Goal: Task Accomplishment & Management: Manage account settings

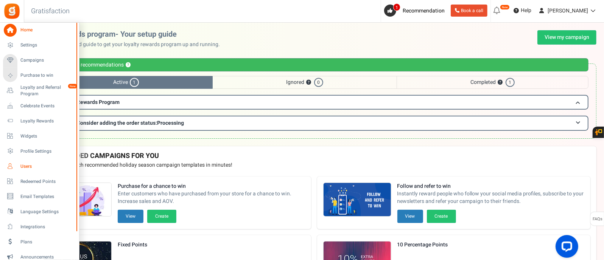
click at [30, 168] on span "Users" at bounding box center [46, 166] width 53 height 6
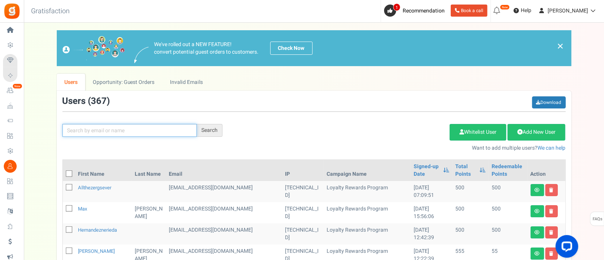
click at [163, 129] on input "text" at bounding box center [129, 130] width 134 height 13
type input "[PERSON_NAME]"
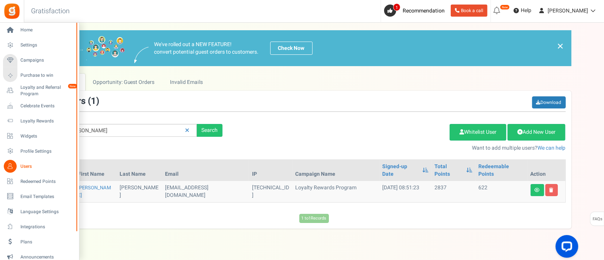
click at [24, 163] on span "Users" at bounding box center [46, 166] width 53 height 6
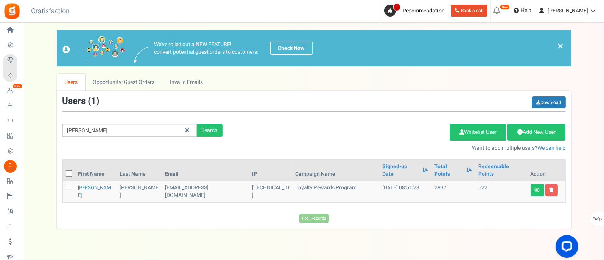
click at [187, 126] on link at bounding box center [187, 130] width 12 height 13
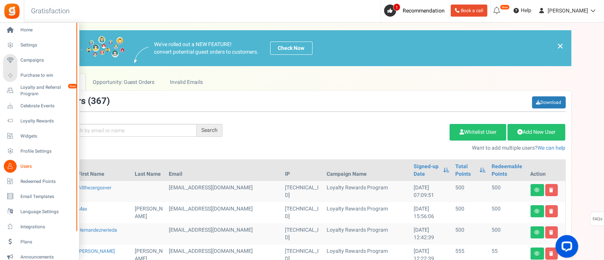
click at [27, 167] on span "Users" at bounding box center [46, 166] width 53 height 6
click at [33, 92] on span "Loyalty and Referral Program" at bounding box center [47, 90] width 55 height 13
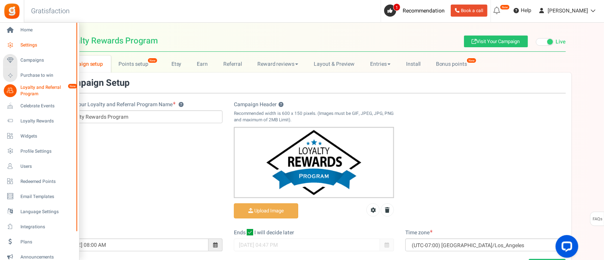
click at [20, 46] on link "Settings" at bounding box center [39, 45] width 73 height 13
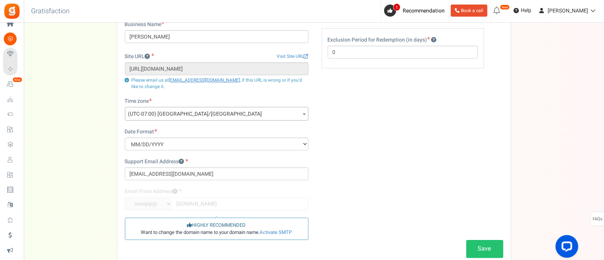
scroll to position [22, 0]
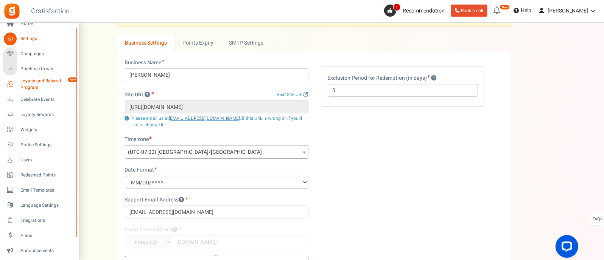
click at [37, 84] on span "Loyalty and Referral Program" at bounding box center [47, 84] width 55 height 13
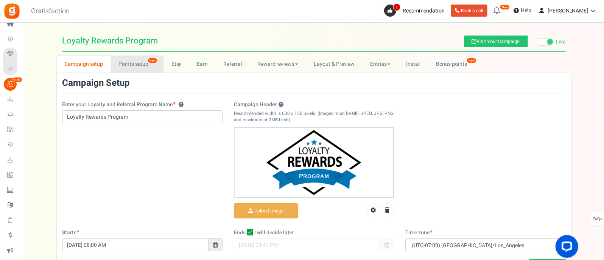
click at [130, 65] on link "Points setup New" at bounding box center [137, 64] width 53 height 17
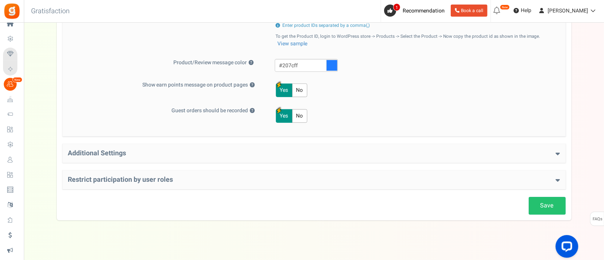
scroll to position [398, 0]
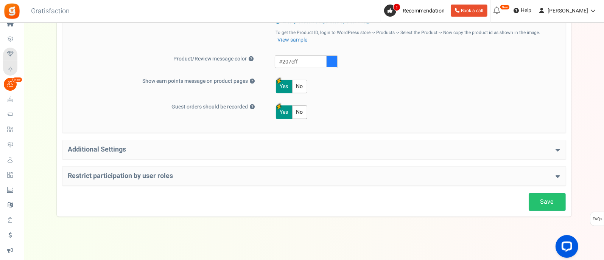
click at [157, 146] on h4 "Additional Settings" at bounding box center [314, 150] width 492 height 8
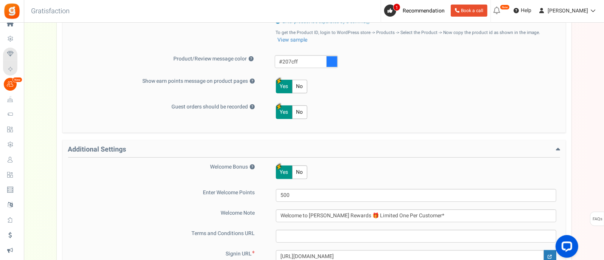
click at [157, 146] on h4 "Additional Settings" at bounding box center [314, 152] width 492 height 12
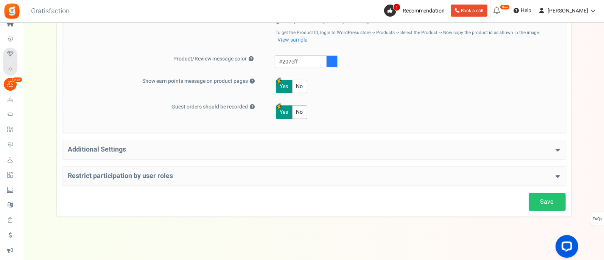
click at [175, 174] on h4 "Restrict participation by user roles" at bounding box center [314, 176] width 492 height 8
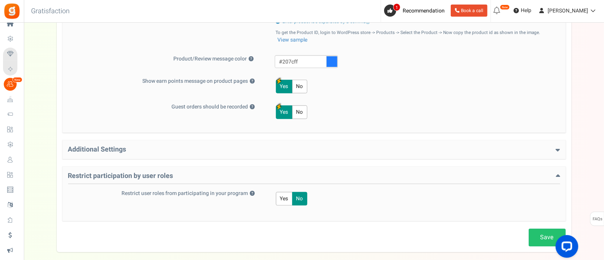
click at [174, 174] on h4 "Restrict participation by user roles" at bounding box center [314, 178] width 492 height 12
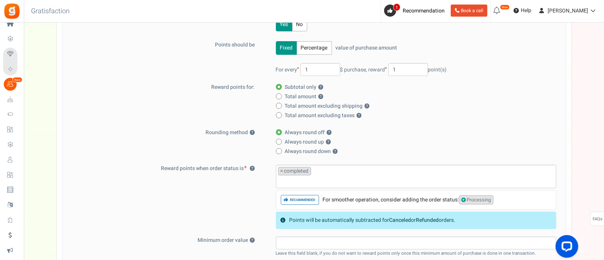
scroll to position [0, 0]
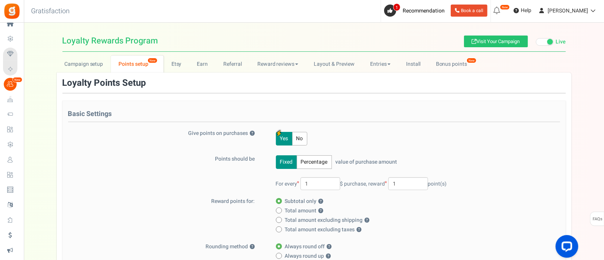
click at [88, 78] on h3 "Loyalty Points Setup" at bounding box center [104, 83] width 84 height 10
click at [88, 67] on link "Campaign setup" at bounding box center [84, 64] width 54 height 17
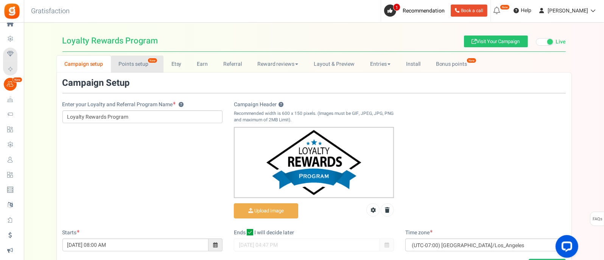
click at [127, 61] on link "Points setup New" at bounding box center [137, 64] width 53 height 17
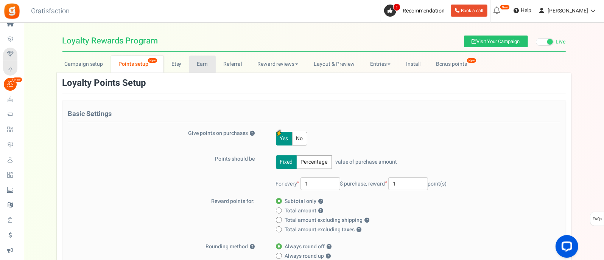
click at [198, 67] on link "Earn" at bounding box center [202, 64] width 26 height 17
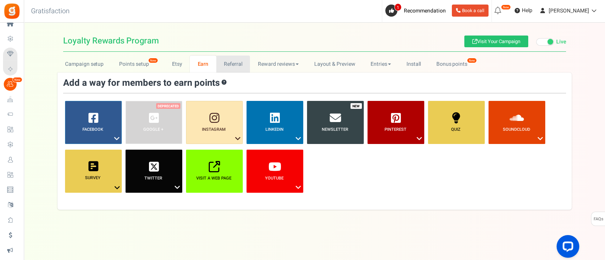
click at [229, 62] on link "Referral" at bounding box center [233, 64] width 34 height 17
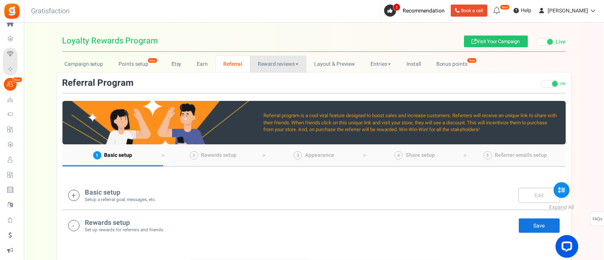
click at [270, 63] on link "Reward reviews" at bounding box center [278, 64] width 56 height 17
click at [331, 59] on link "Layout & Preview" at bounding box center [334, 64] width 56 height 17
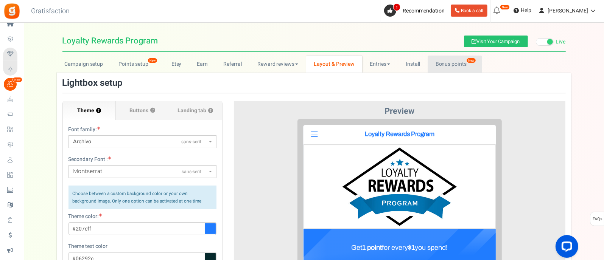
click at [440, 62] on link "Bonus points New" at bounding box center [454, 64] width 54 height 17
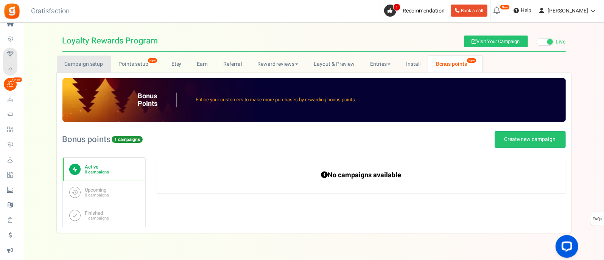
click at [85, 61] on link "Campaign setup" at bounding box center [84, 64] width 54 height 17
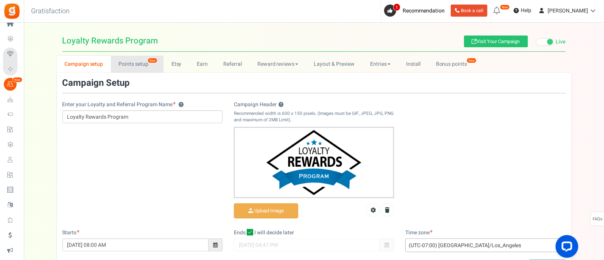
click at [122, 66] on link "Points setup New" at bounding box center [137, 64] width 53 height 17
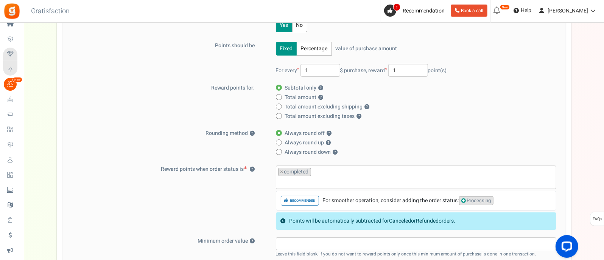
scroll to position [94, 0]
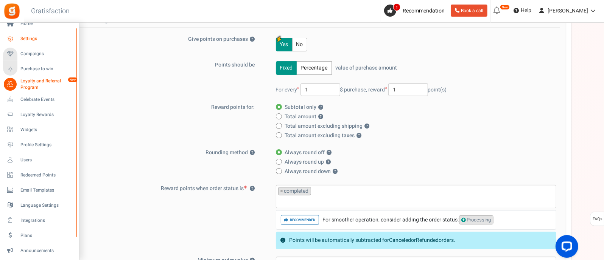
click at [36, 36] on span "Settings" at bounding box center [46, 39] width 53 height 6
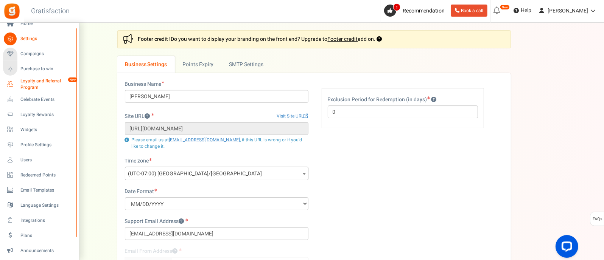
click at [28, 81] on span "Loyalty and Referral Program" at bounding box center [47, 84] width 55 height 13
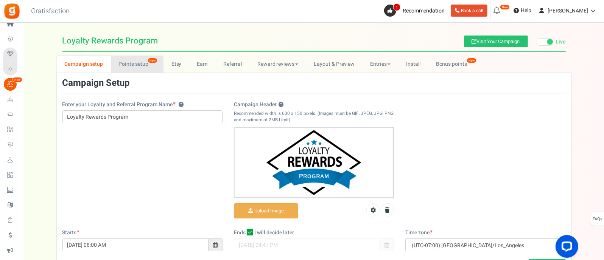
click at [134, 61] on link "Points setup New" at bounding box center [137, 64] width 53 height 17
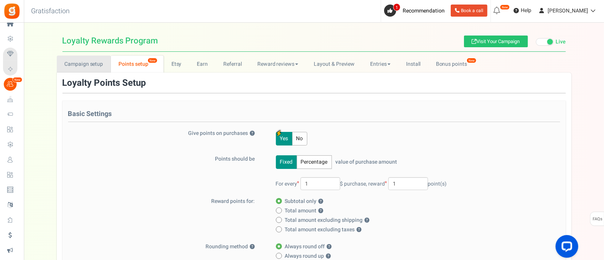
click at [82, 67] on link "Campaign setup" at bounding box center [84, 64] width 54 height 17
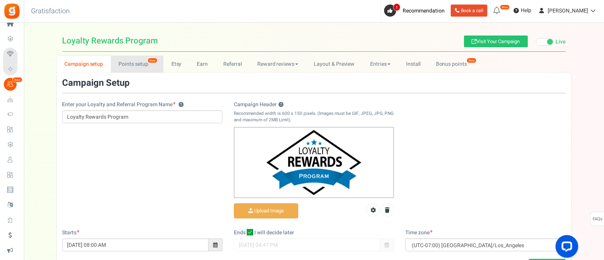
click at [133, 59] on link "Points setup New" at bounding box center [137, 64] width 53 height 17
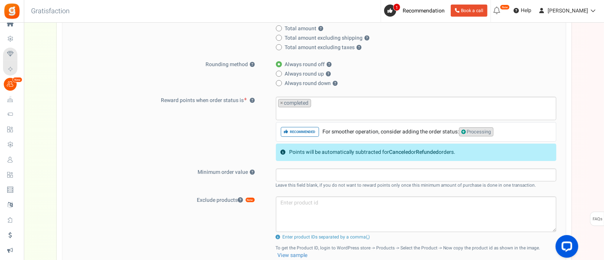
scroll to position [189, 0]
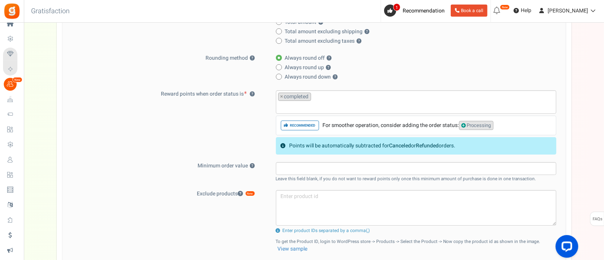
click at [470, 121] on span "Processing" at bounding box center [476, 125] width 34 height 9
select select "processing"
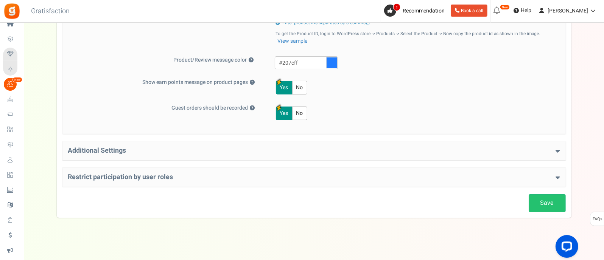
scroll to position [358, 0]
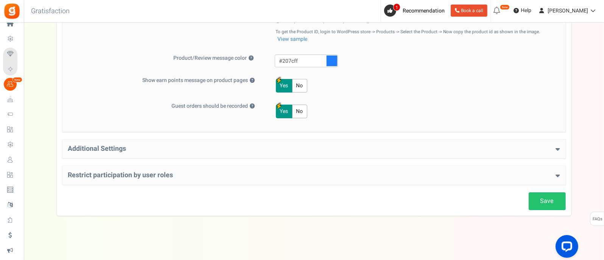
click at [149, 152] on div "Additional Settings Welcome Bonus ? Yes No Enter Welcome Points 500 Welcome Not…" at bounding box center [313, 149] width 503 height 19
click at [148, 147] on h4 "Additional Settings" at bounding box center [314, 149] width 492 height 8
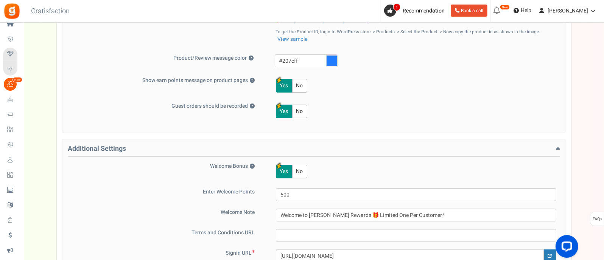
scroll to position [405, 0]
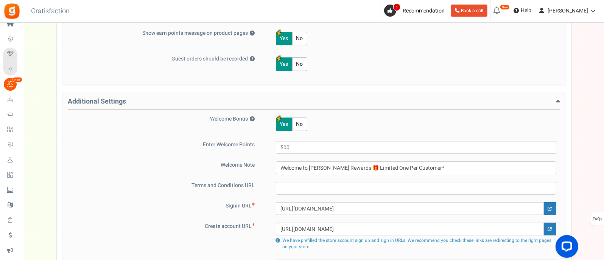
click at [147, 98] on h4 "Additional Settings" at bounding box center [314, 104] width 492 height 12
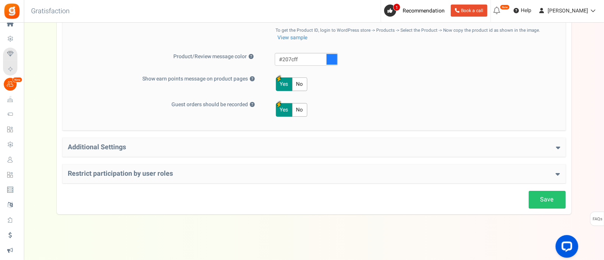
scroll to position [358, 0]
click at [197, 166] on div "Restrict participation by user roles Restrict user roles from participating in …" at bounding box center [313, 175] width 503 height 19
click at [200, 174] on h4 "Restrict participation by user roles" at bounding box center [314, 176] width 492 height 8
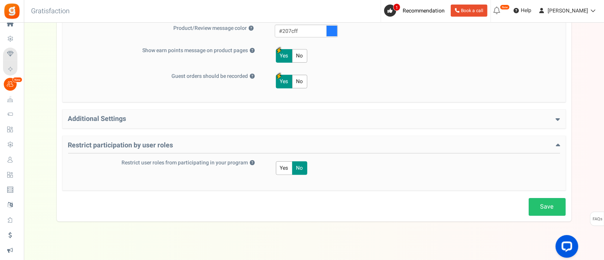
scroll to position [393, 0]
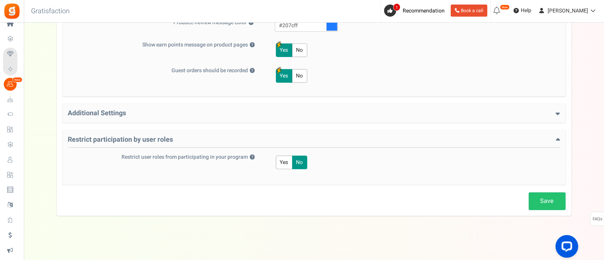
click at [199, 138] on h4 "Restrict participation by user roles" at bounding box center [314, 142] width 492 height 12
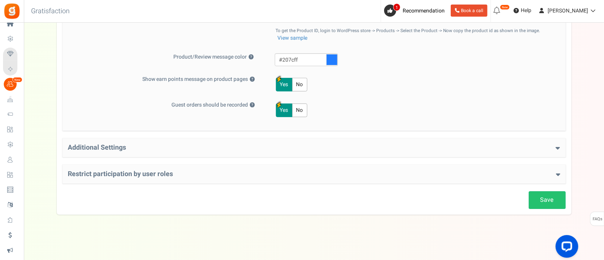
scroll to position [358, 0]
click at [536, 200] on link "Save" at bounding box center [546, 201] width 37 height 18
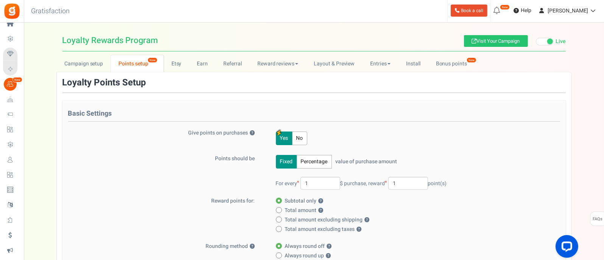
scroll to position [0, 0]
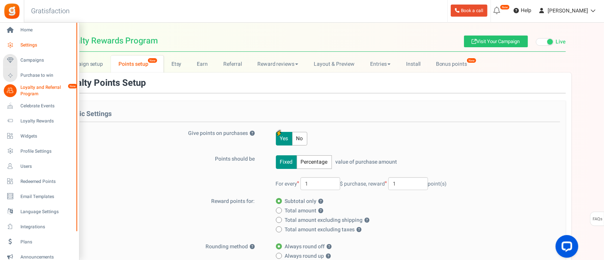
click at [29, 45] on span "Settings" at bounding box center [46, 45] width 53 height 6
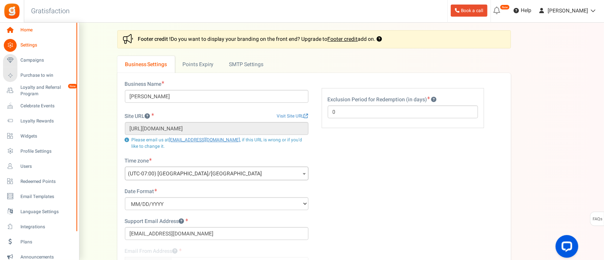
click at [28, 31] on span "Home" at bounding box center [46, 30] width 53 height 6
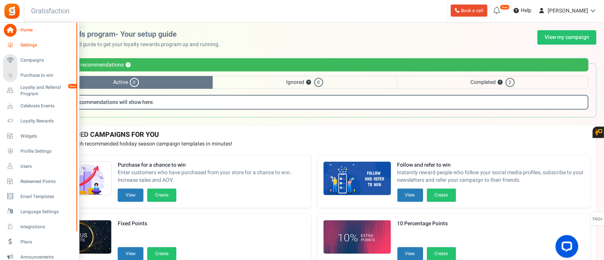
click at [30, 43] on span "Settings" at bounding box center [46, 45] width 53 height 6
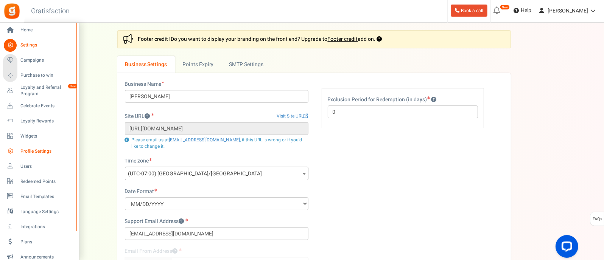
click at [38, 149] on span "Profile Settings" at bounding box center [46, 151] width 53 height 6
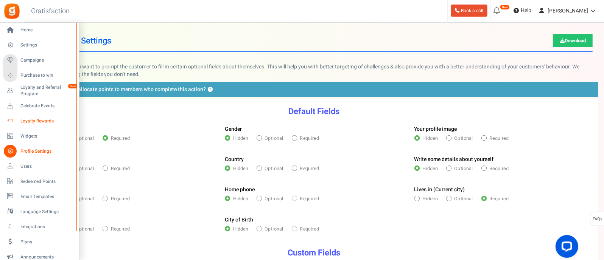
click at [41, 121] on span "Loyalty Rewards" at bounding box center [46, 121] width 53 height 6
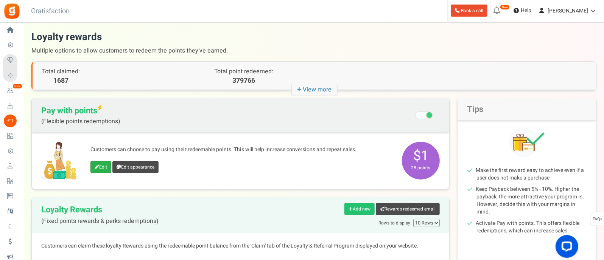
click at [99, 166] on link "Edit" at bounding box center [100, 167] width 21 height 12
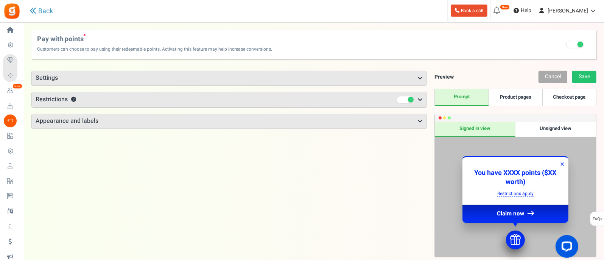
click at [418, 96] on div at bounding box center [400, 100] width 43 height 8
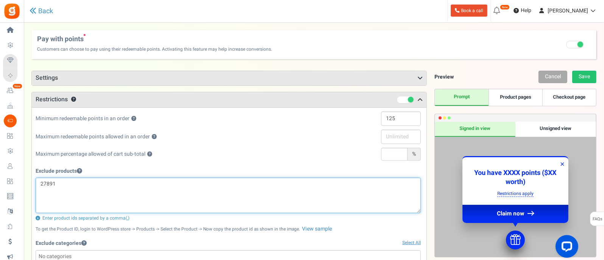
click at [184, 188] on textarea "27891" at bounding box center [228, 196] width 385 height 36
type textarea "2"
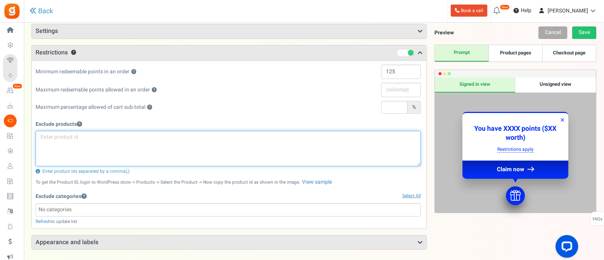
scroll to position [94, 0]
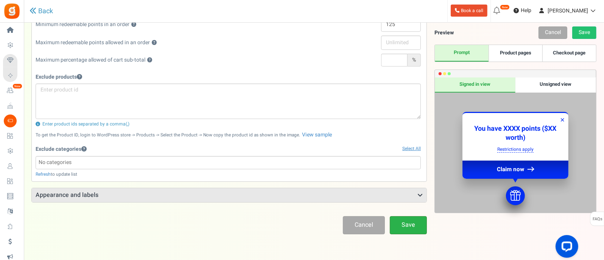
click at [402, 227] on link "Save" at bounding box center [407, 225] width 37 height 18
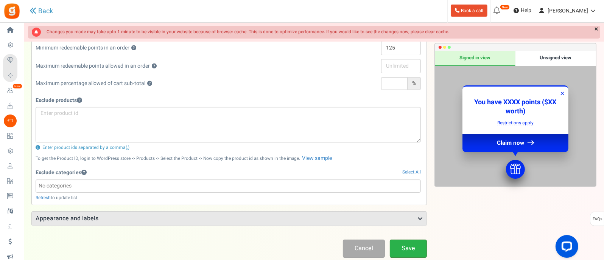
scroll to position [25, 0]
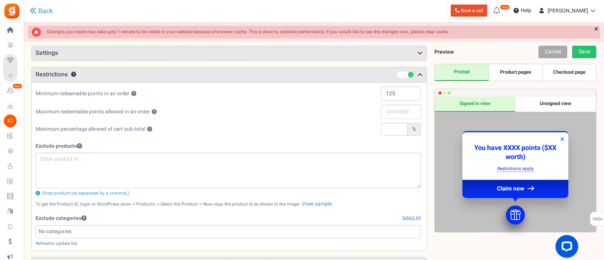
click at [126, 55] on h3 "Settings" at bounding box center [229, 53] width 394 height 14
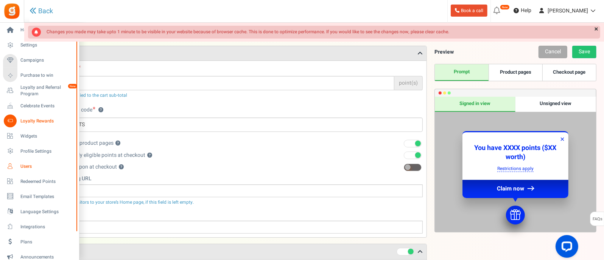
click at [26, 167] on span "Users" at bounding box center [46, 166] width 53 height 6
